Goal: Find specific page/section: Find specific page/section

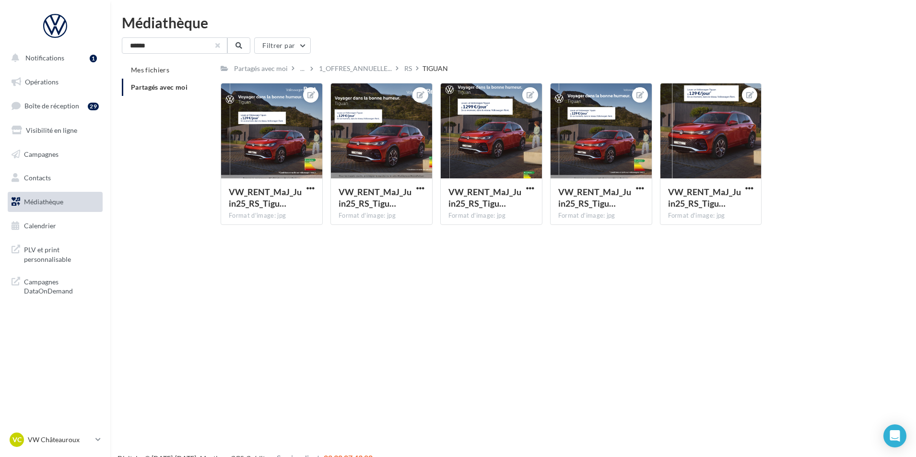
click at [219, 47] on button "button" at bounding box center [218, 46] width 4 height 4
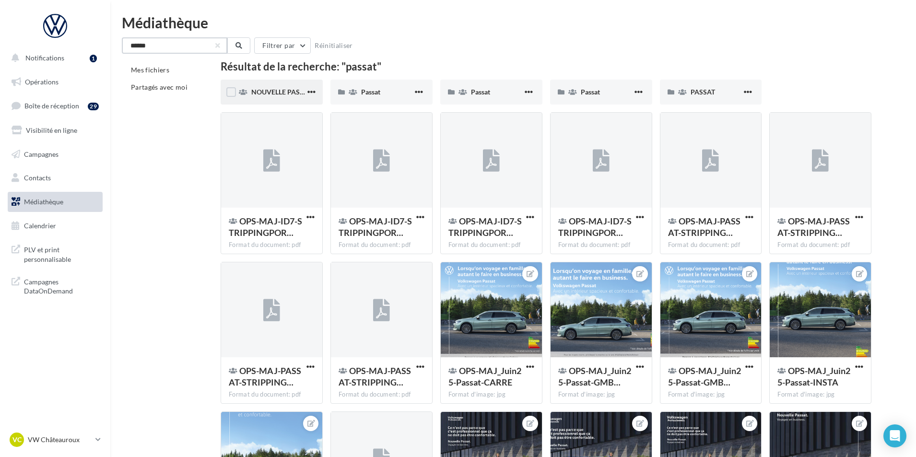
type input "******"
click at [288, 96] on div "NOUVELLE PASSAT" at bounding box center [278, 92] width 54 height 10
click at [386, 98] on div "Passat" at bounding box center [381, 92] width 102 height 25
click at [513, 89] on div "Passat" at bounding box center [497, 92] width 52 height 10
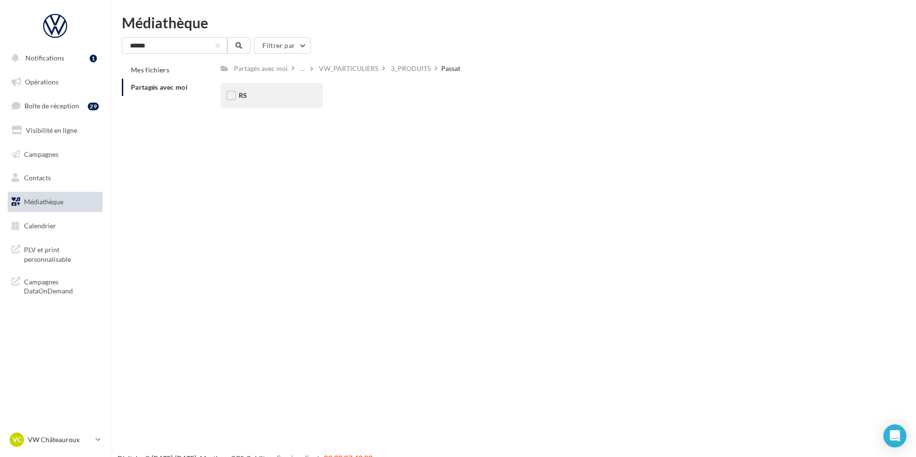
click at [295, 101] on div "RS" at bounding box center [272, 95] width 102 height 25
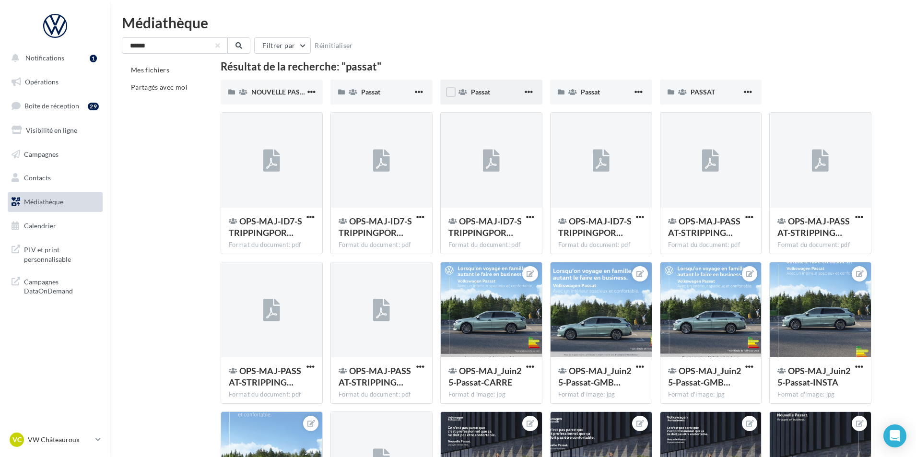
click at [497, 93] on div "Passat" at bounding box center [497, 92] width 52 height 10
click at [605, 94] on div "Passat" at bounding box center [607, 92] width 52 height 10
click at [704, 94] on span "PASSAT" at bounding box center [702, 92] width 24 height 8
